Goal: Find specific page/section

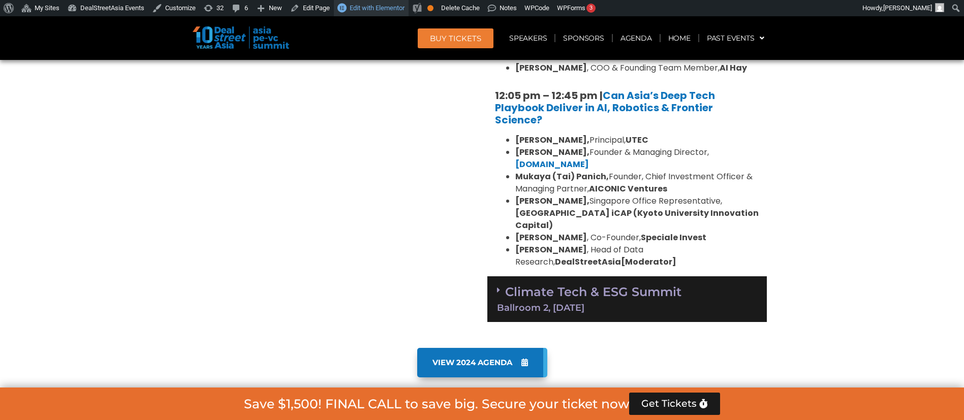
scroll to position [960, 0]
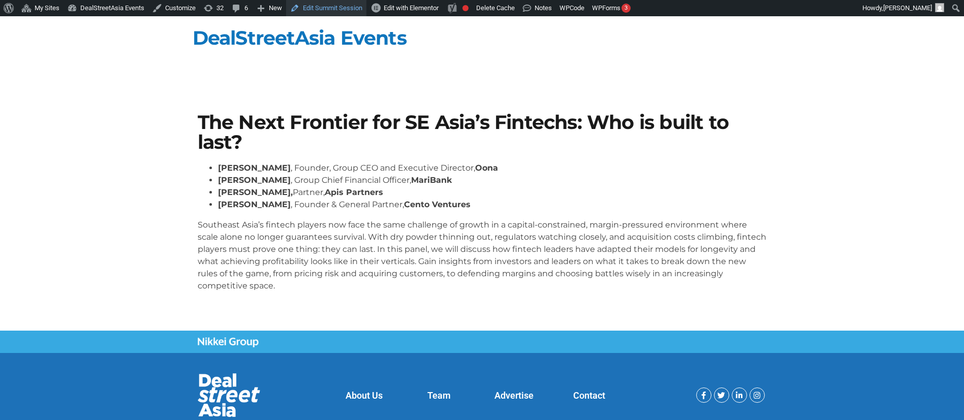
click at [338, 5] on link "Edit Summit Session" at bounding box center [326, 8] width 80 height 16
click at [314, 6] on link "Edit Summit Session" at bounding box center [326, 8] width 80 height 16
